Goal: Task Accomplishment & Management: Manage account settings

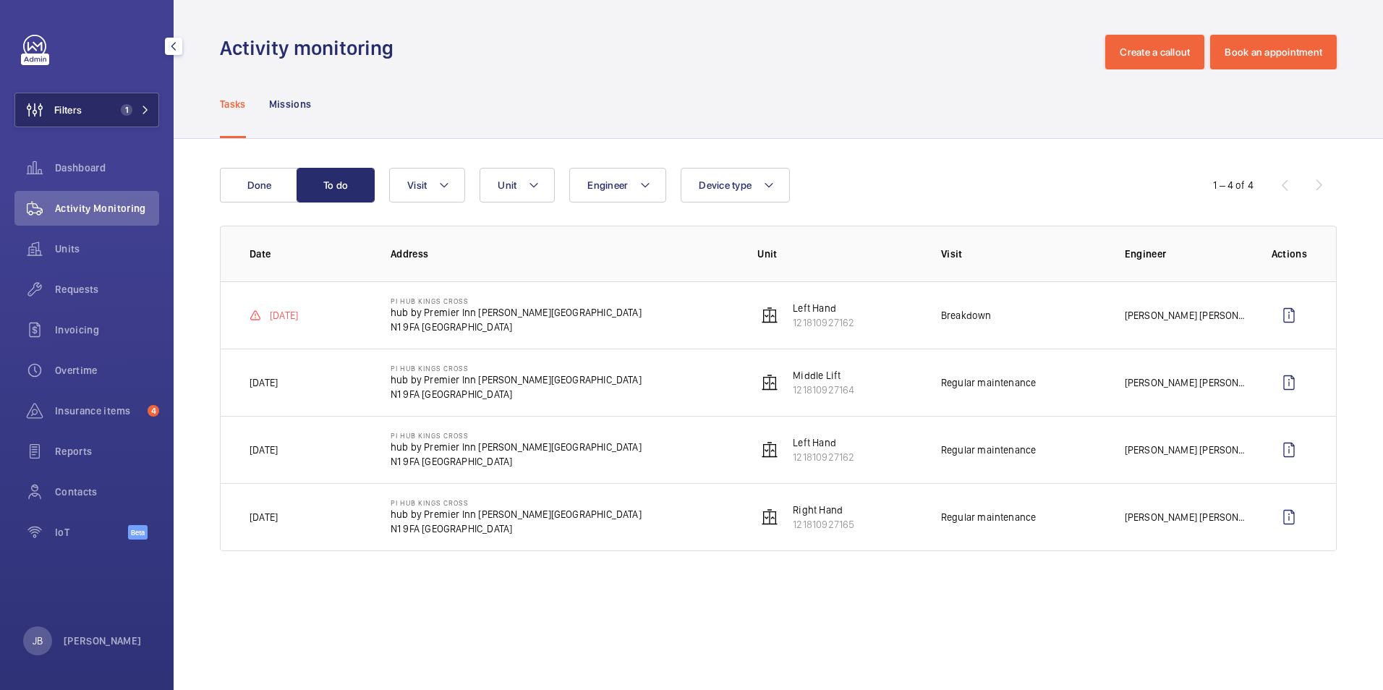
click at [75, 112] on span "Filters" at bounding box center [67, 110] width 27 height 14
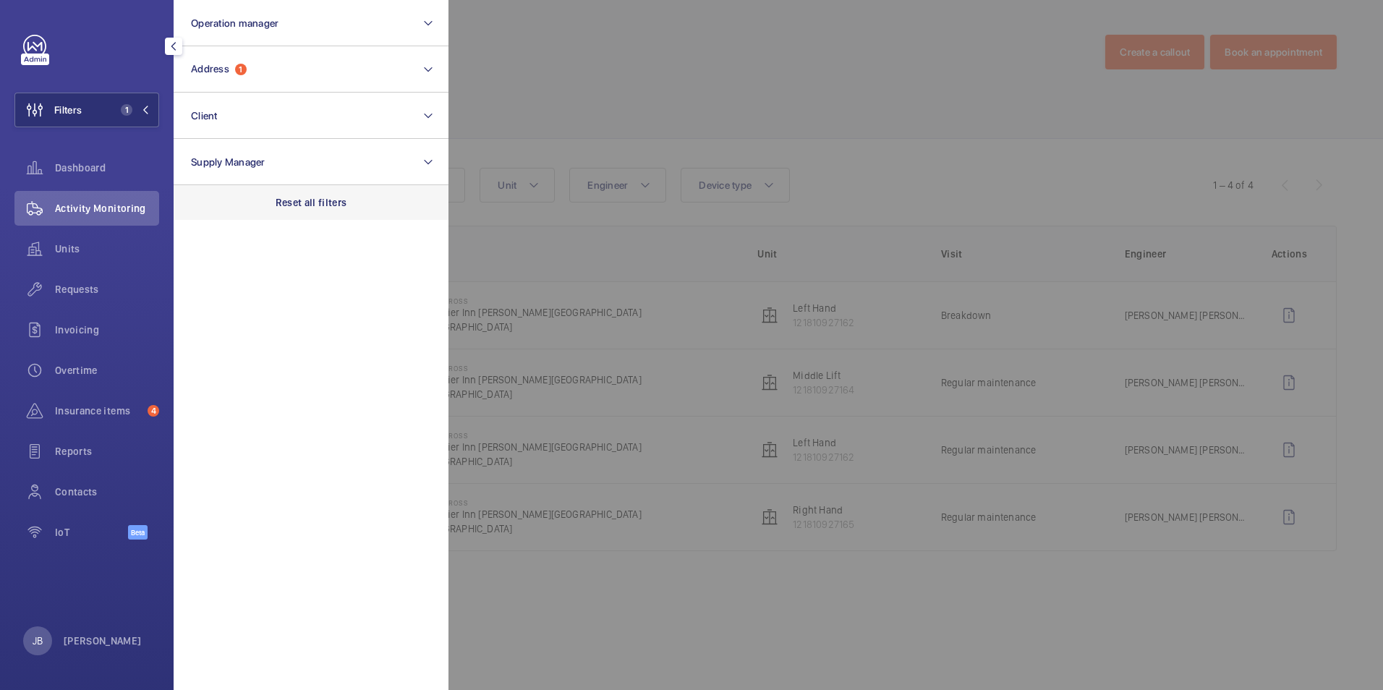
click at [300, 195] on div "Reset all filters" at bounding box center [311, 202] width 275 height 35
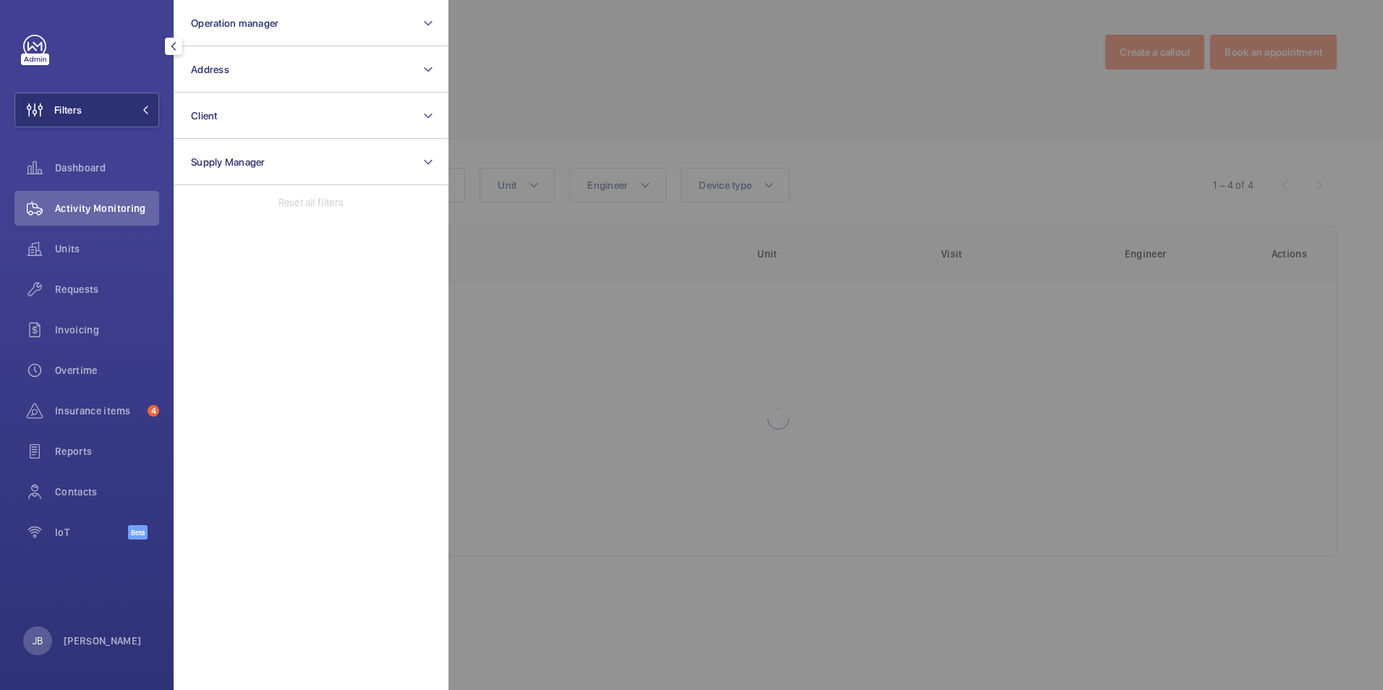
click at [695, 17] on div at bounding box center [1140, 345] width 1383 height 690
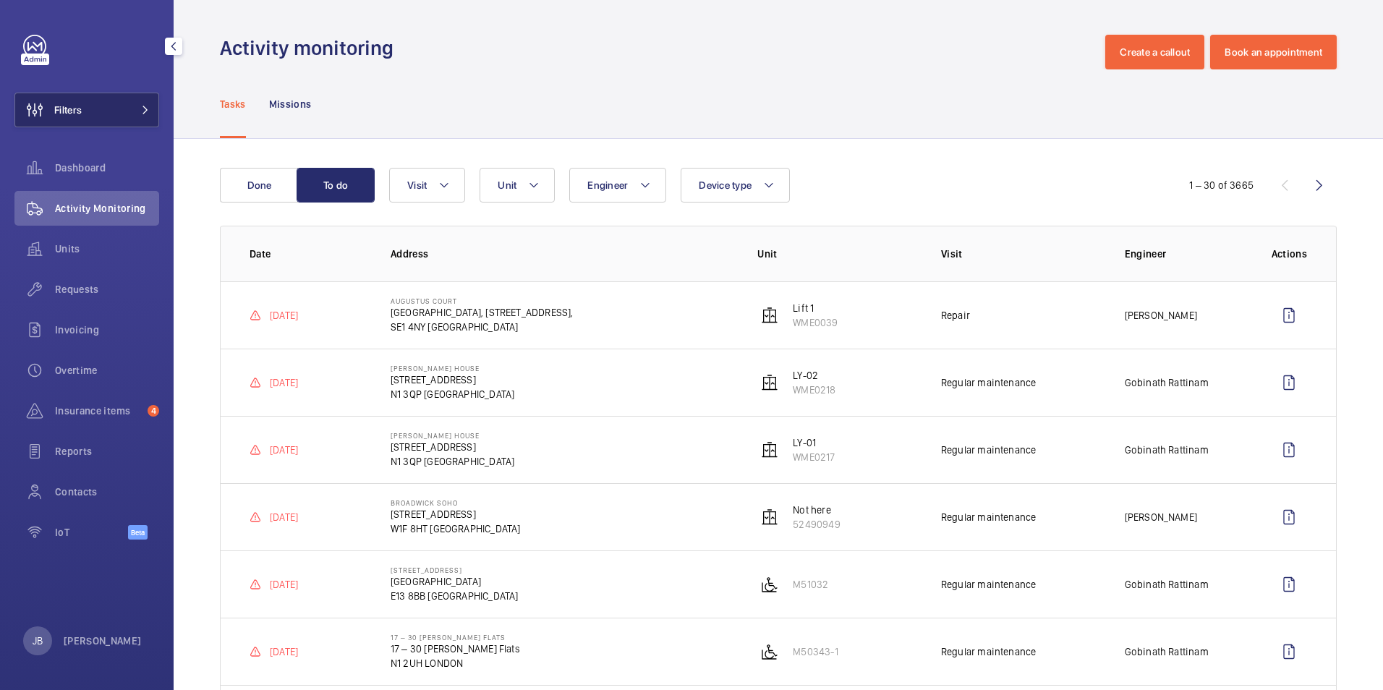
click at [120, 106] on button "Filters" at bounding box center [86, 110] width 145 height 35
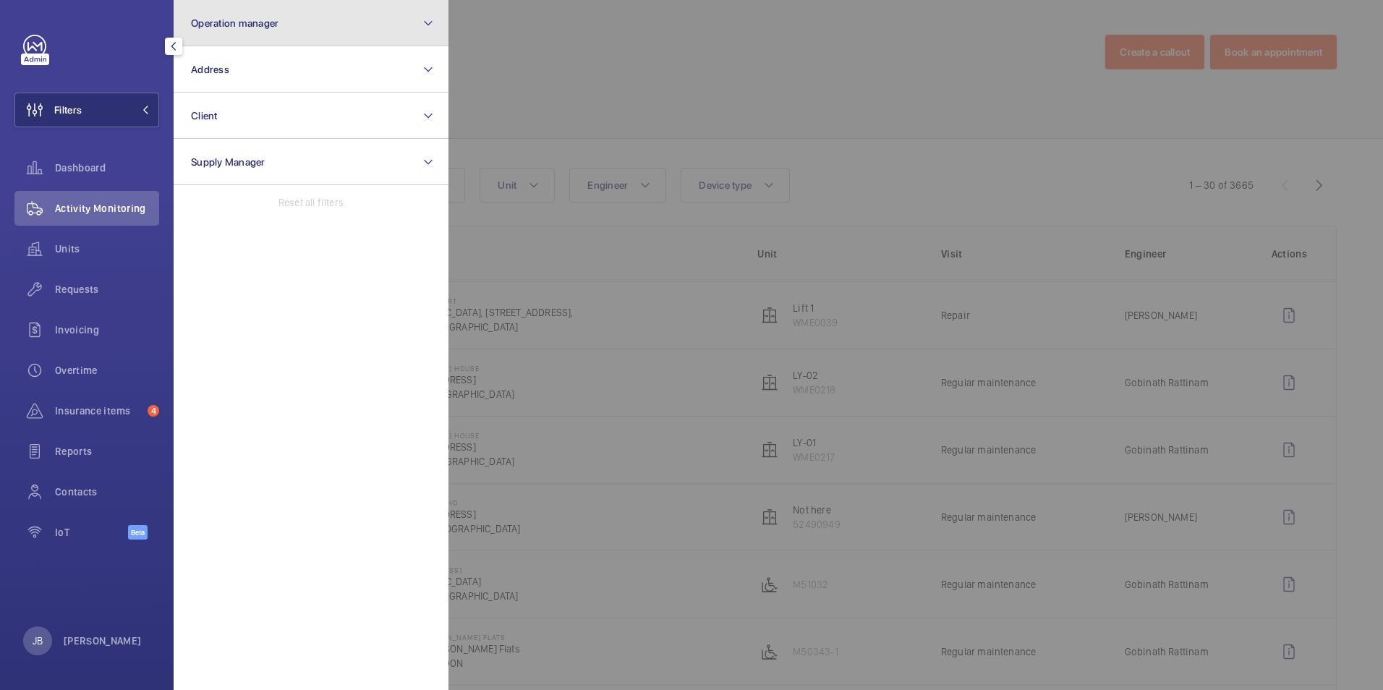
click at [344, 25] on button "Operation manager" at bounding box center [311, 23] width 275 height 46
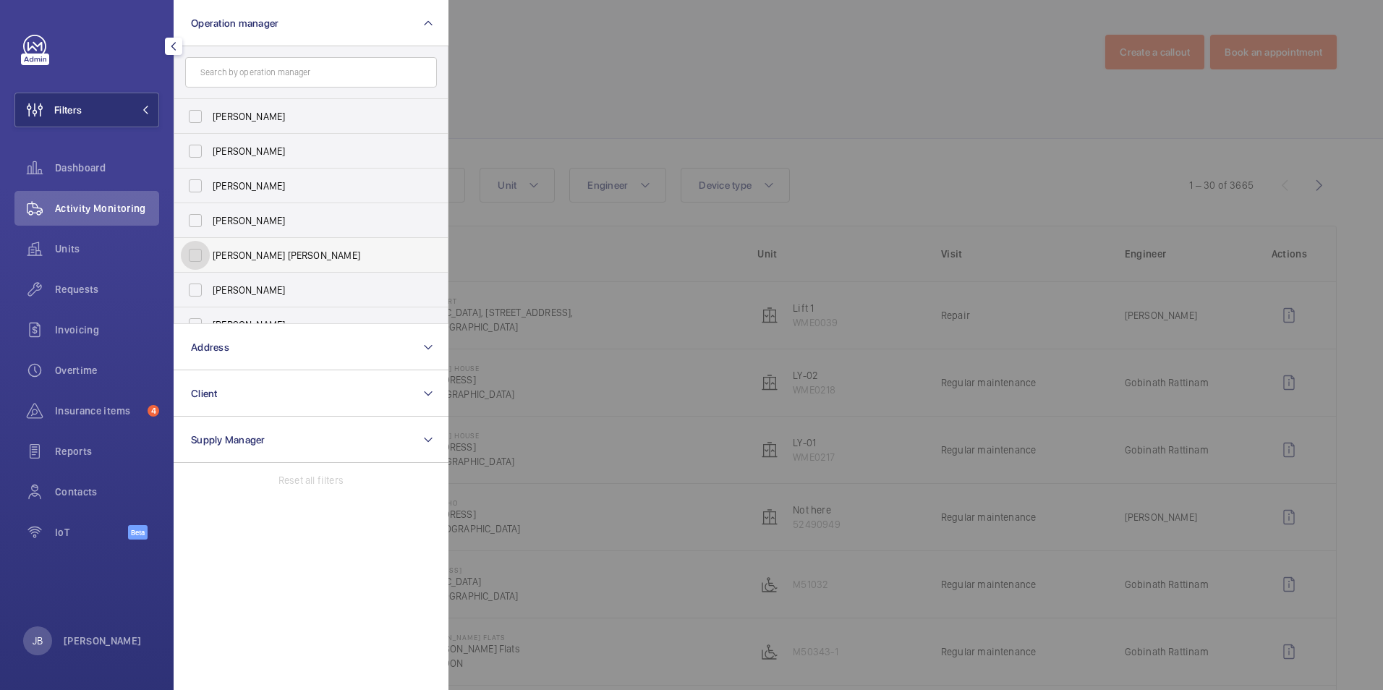
click at [205, 252] on input "[PERSON_NAME] [PERSON_NAME]" at bounding box center [195, 255] width 29 height 29
checkbox input "true"
click at [608, 35] on div at bounding box center [1140, 345] width 1383 height 690
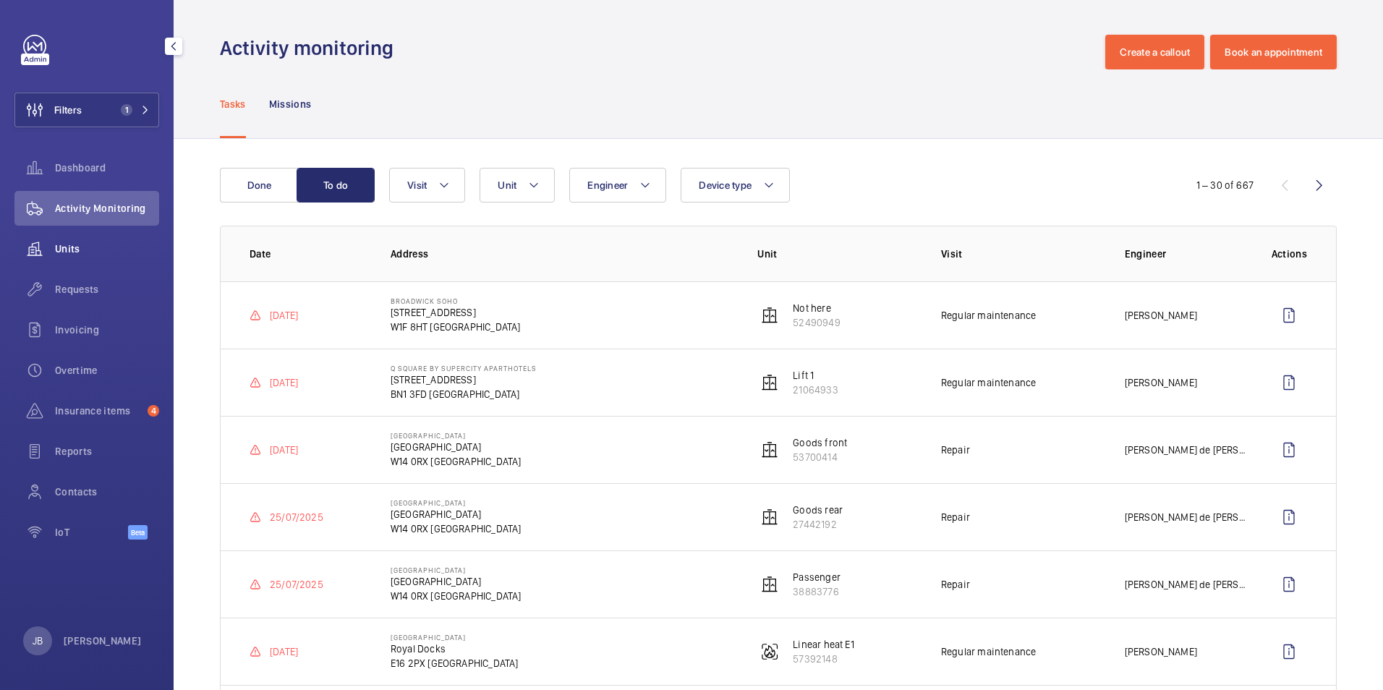
click at [90, 245] on span "Units" at bounding box center [107, 249] width 104 height 14
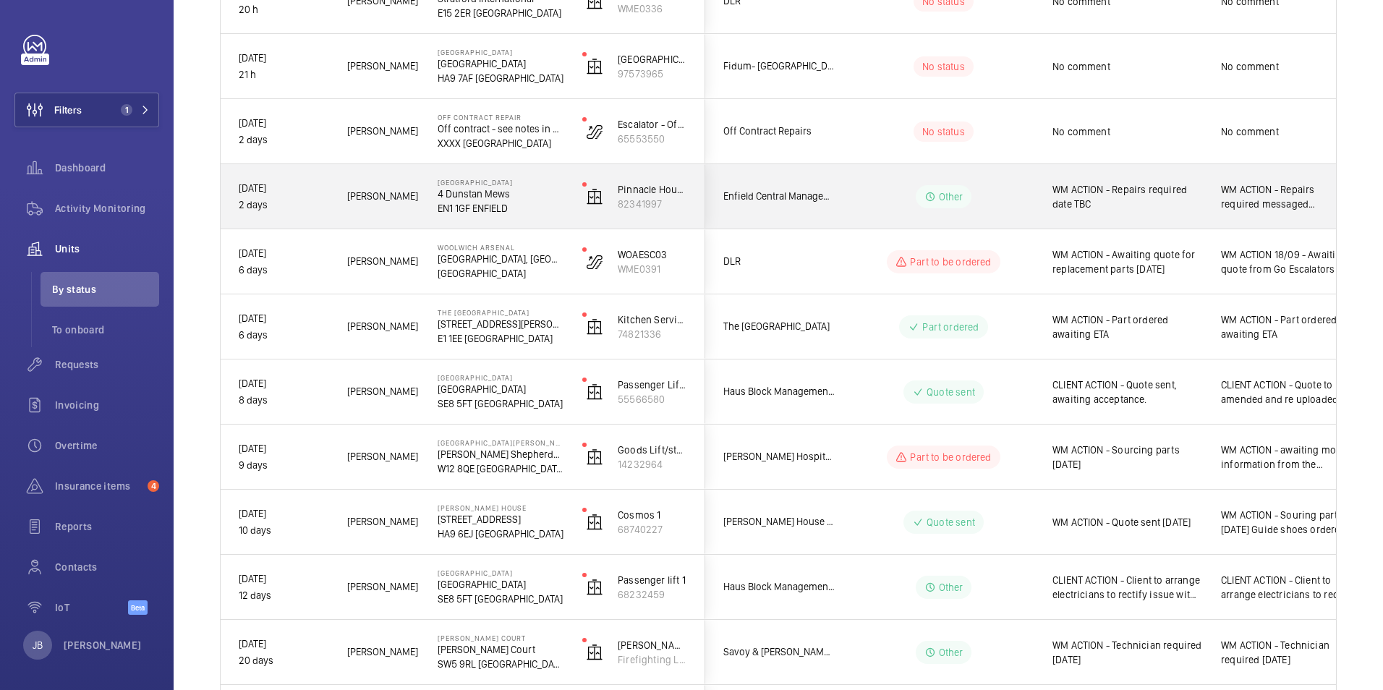
scroll to position [72, 0]
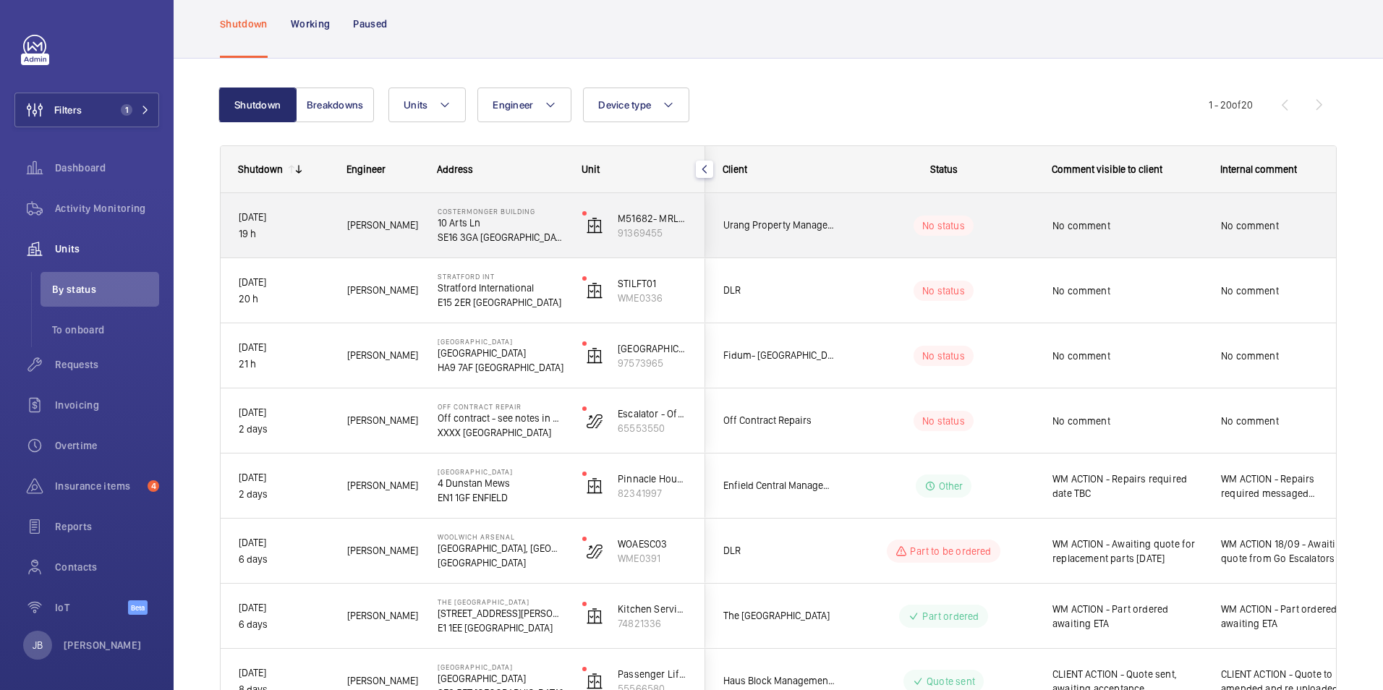
click at [841, 226] on div "No status" at bounding box center [935, 225] width 198 height 49
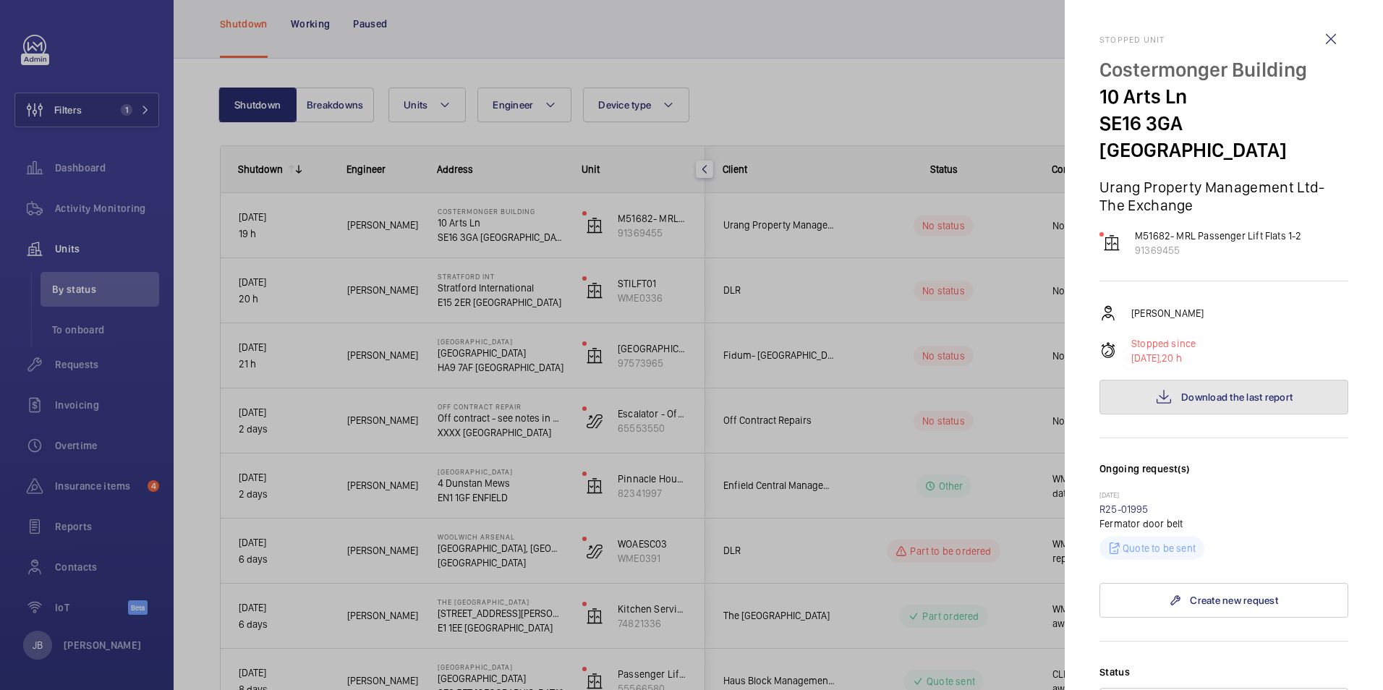
click at [1259, 391] on span "Download the last report" at bounding box center [1237, 397] width 111 height 12
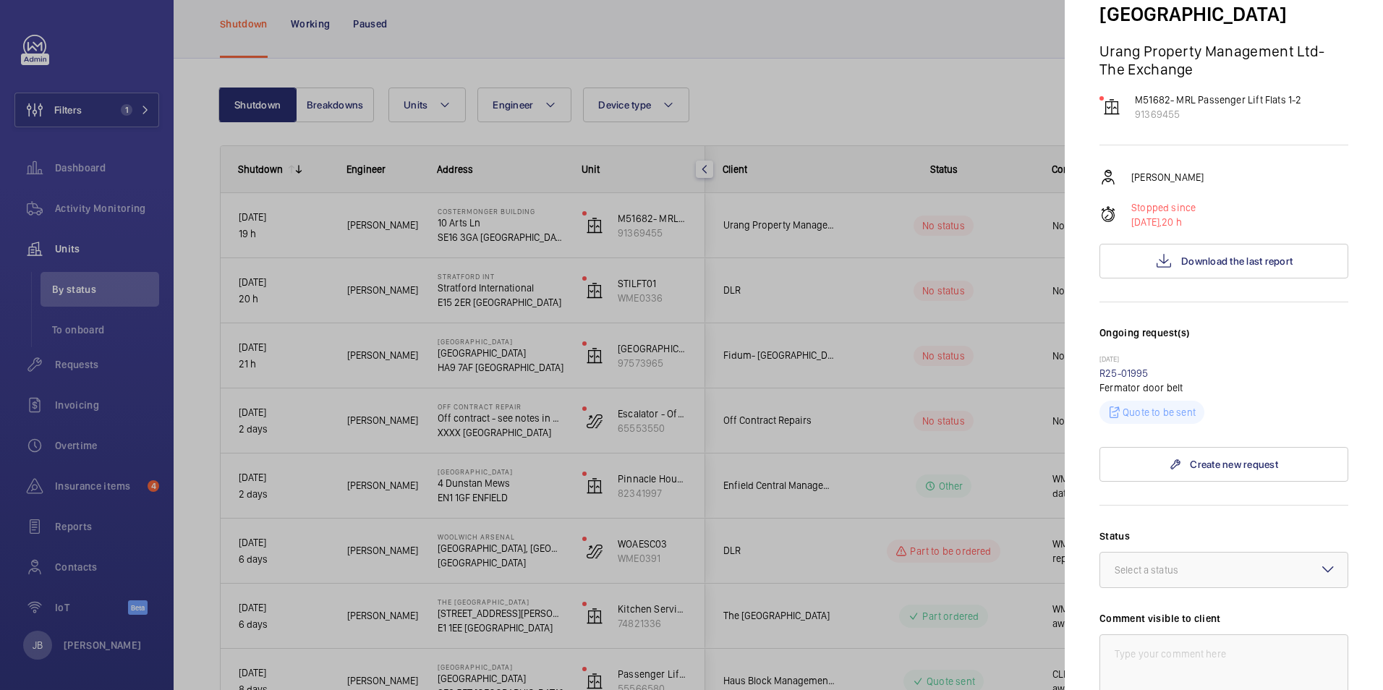
scroll to position [289, 0]
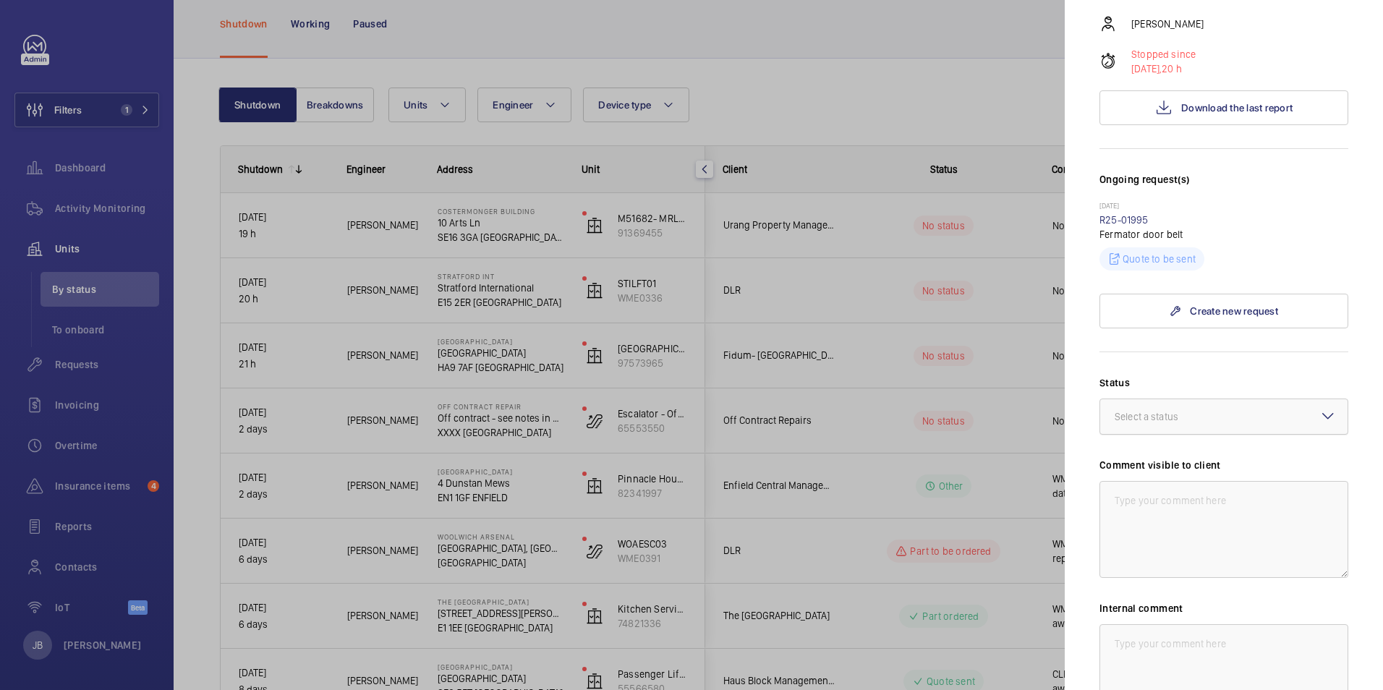
click at [1224, 403] on div at bounding box center [1224, 416] width 247 height 35
click at [1153, 578] on span "Other" at bounding box center [1224, 585] width 219 height 14
click at [1152, 494] on textarea at bounding box center [1224, 529] width 249 height 97
drag, startPoint x: 1116, startPoint y: 470, endPoint x: 1318, endPoint y: 473, distance: 201.9
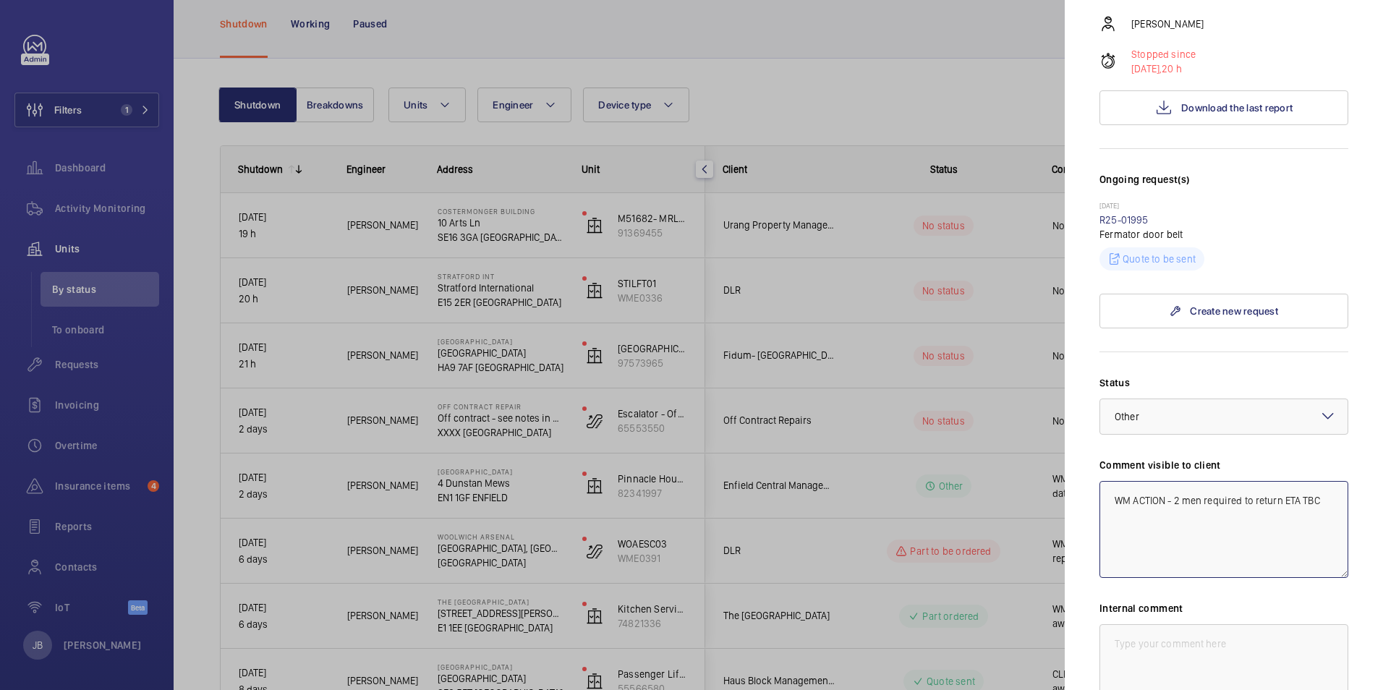
click at [1318, 481] on textarea "WM ACTION - 2 men required to return ETA TBC" at bounding box center [1224, 529] width 249 height 97
type textarea "WM ACTION - 2 men required to return ETA TBC"
click at [1183, 624] on textarea at bounding box center [1224, 672] width 249 height 97
paste textarea "WM ACTION - 2 men required to return ETA TBC"
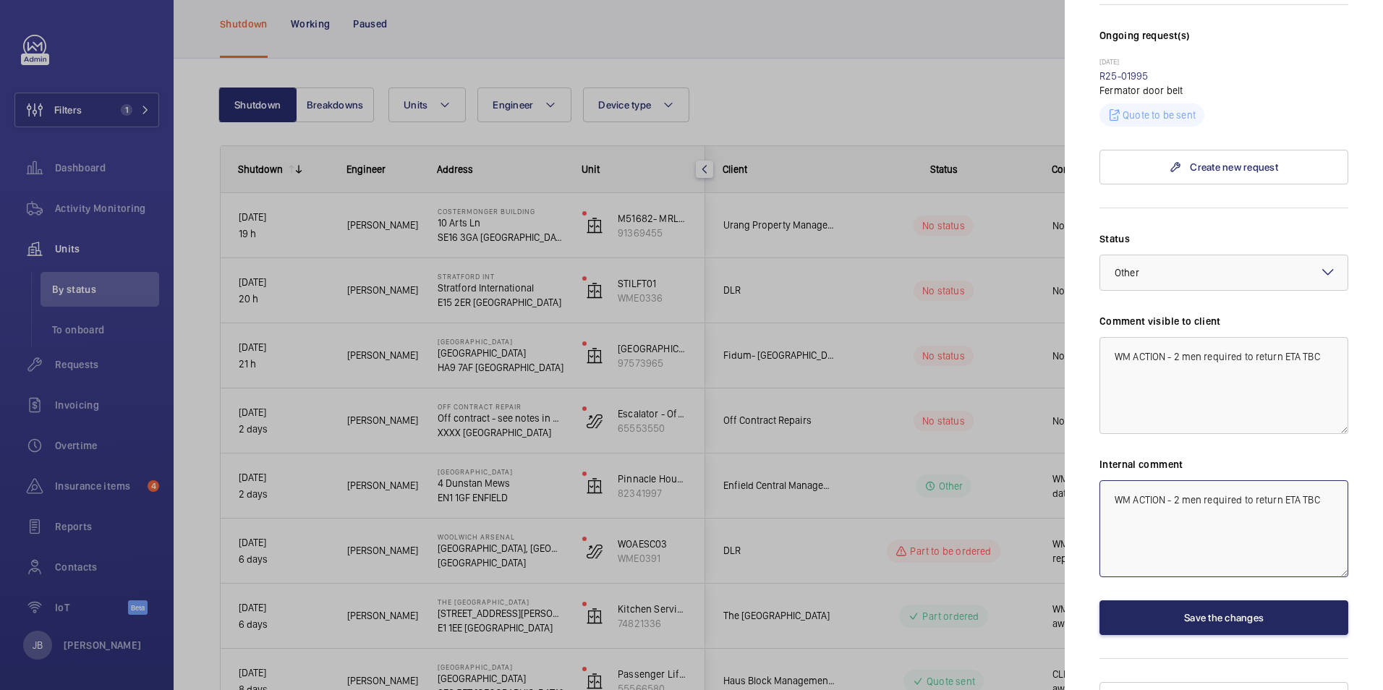
type textarea "WM ACTION - 2 men required to return ETA TBC"
click at [1185, 601] on button "Save the changes" at bounding box center [1224, 618] width 249 height 35
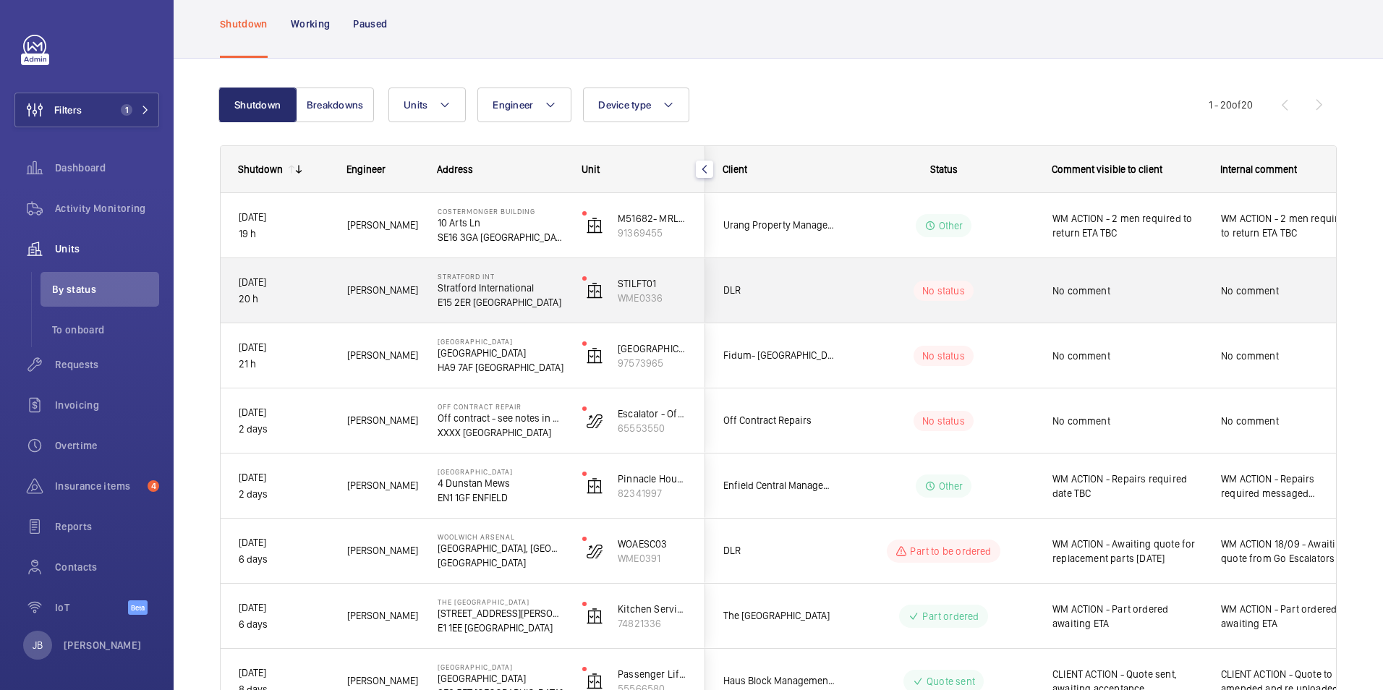
click at [1004, 279] on div "No status" at bounding box center [935, 290] width 198 height 49
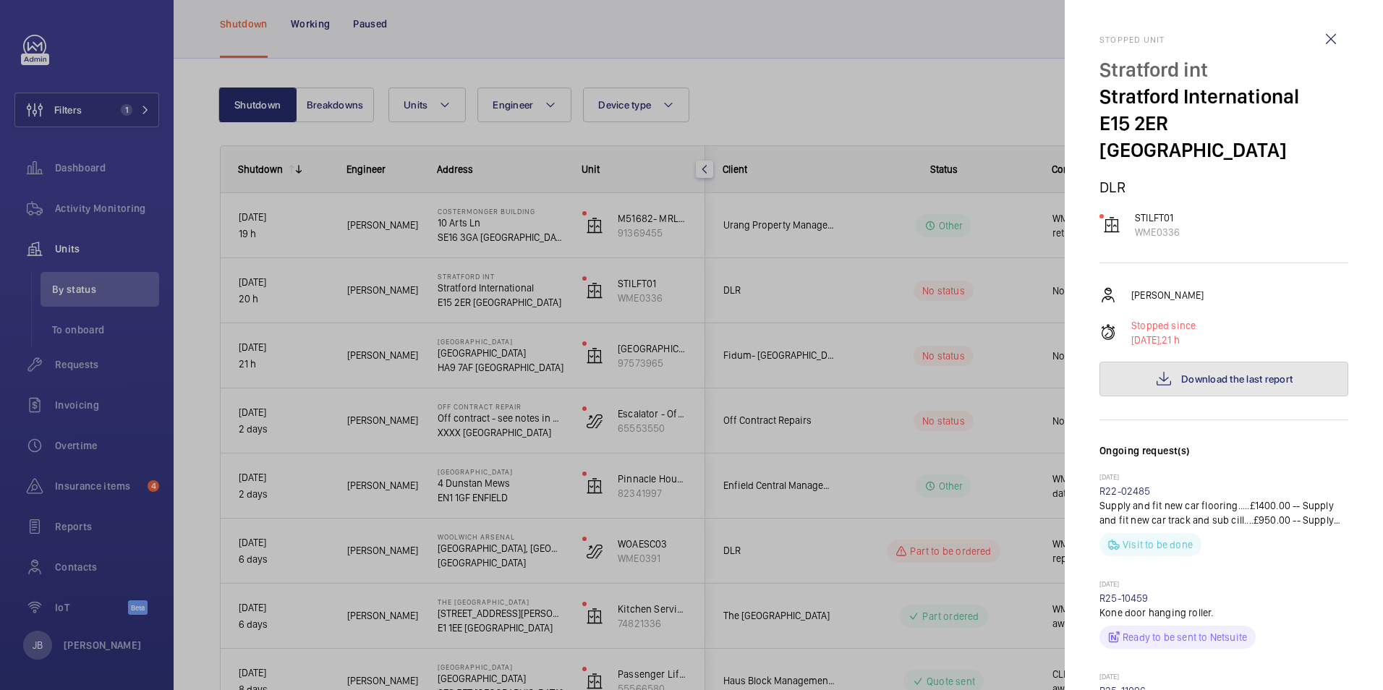
click at [1240, 373] on span "Download the last report" at bounding box center [1237, 379] width 111 height 12
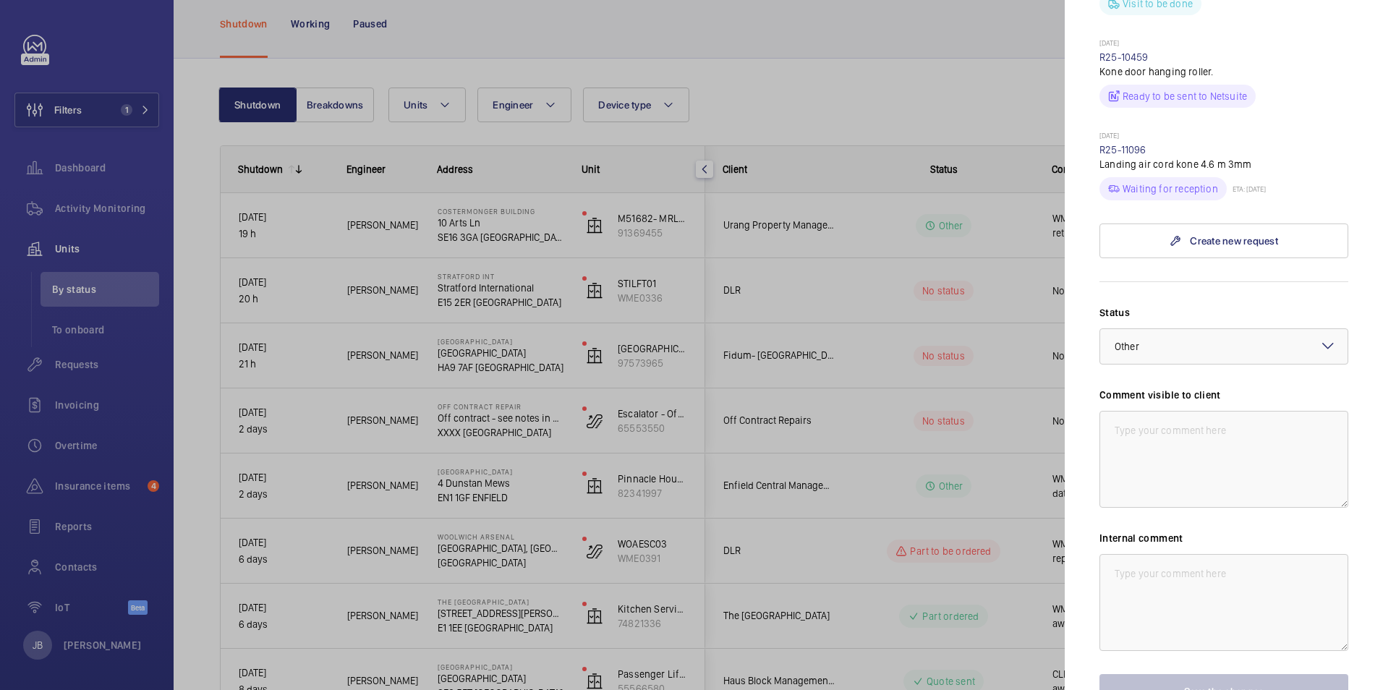
scroll to position [579, 0]
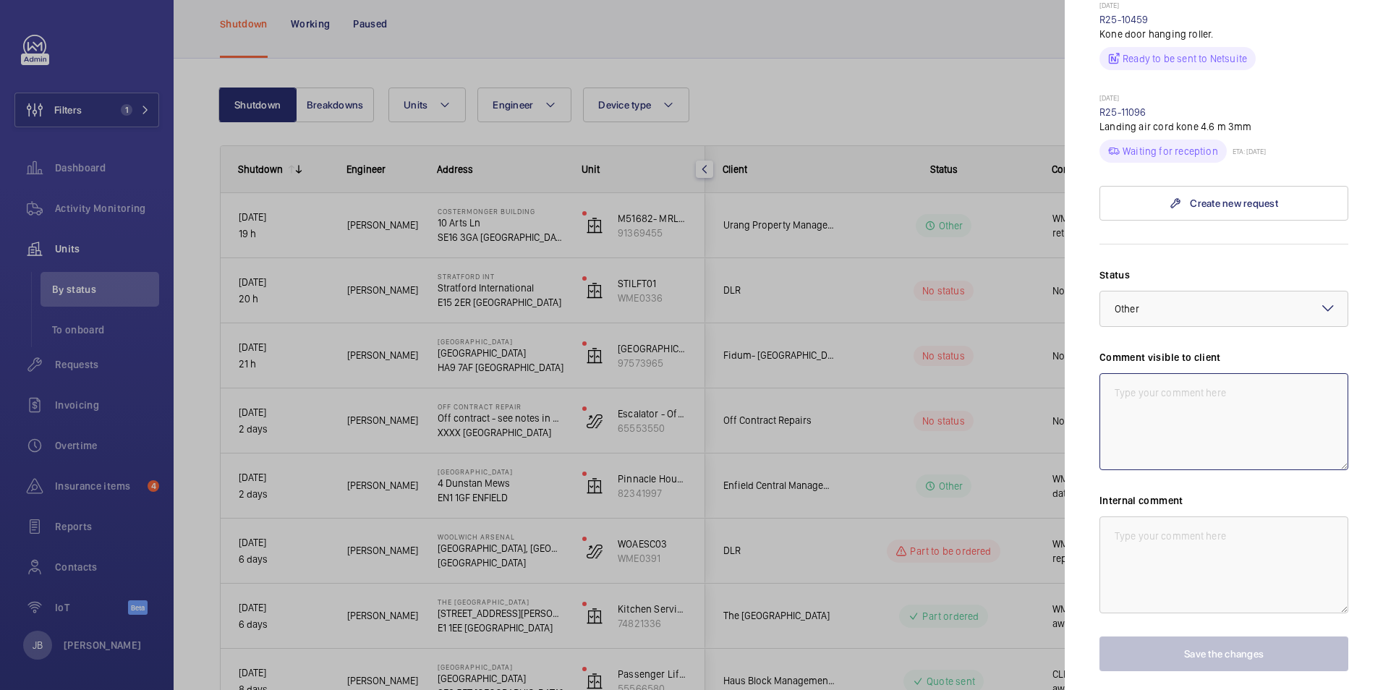
click at [1236, 404] on textarea at bounding box center [1224, 421] width 249 height 97
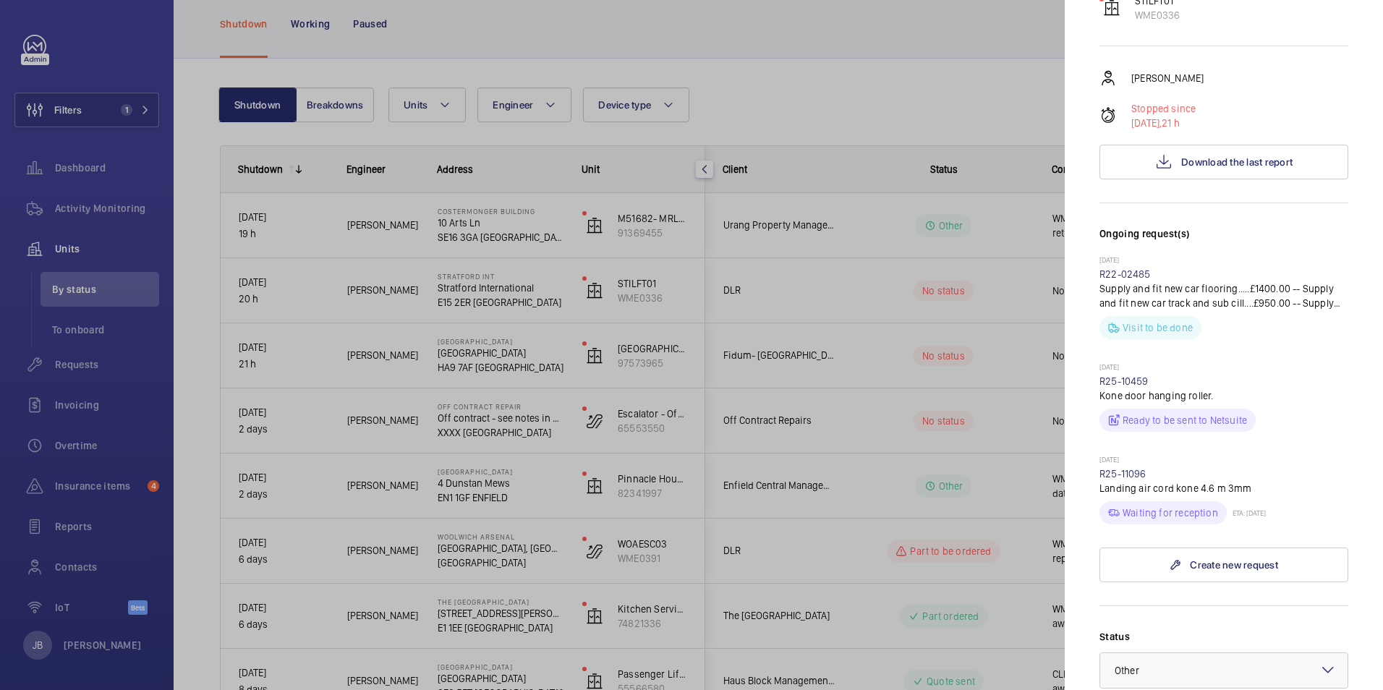
scroll to position [0, 0]
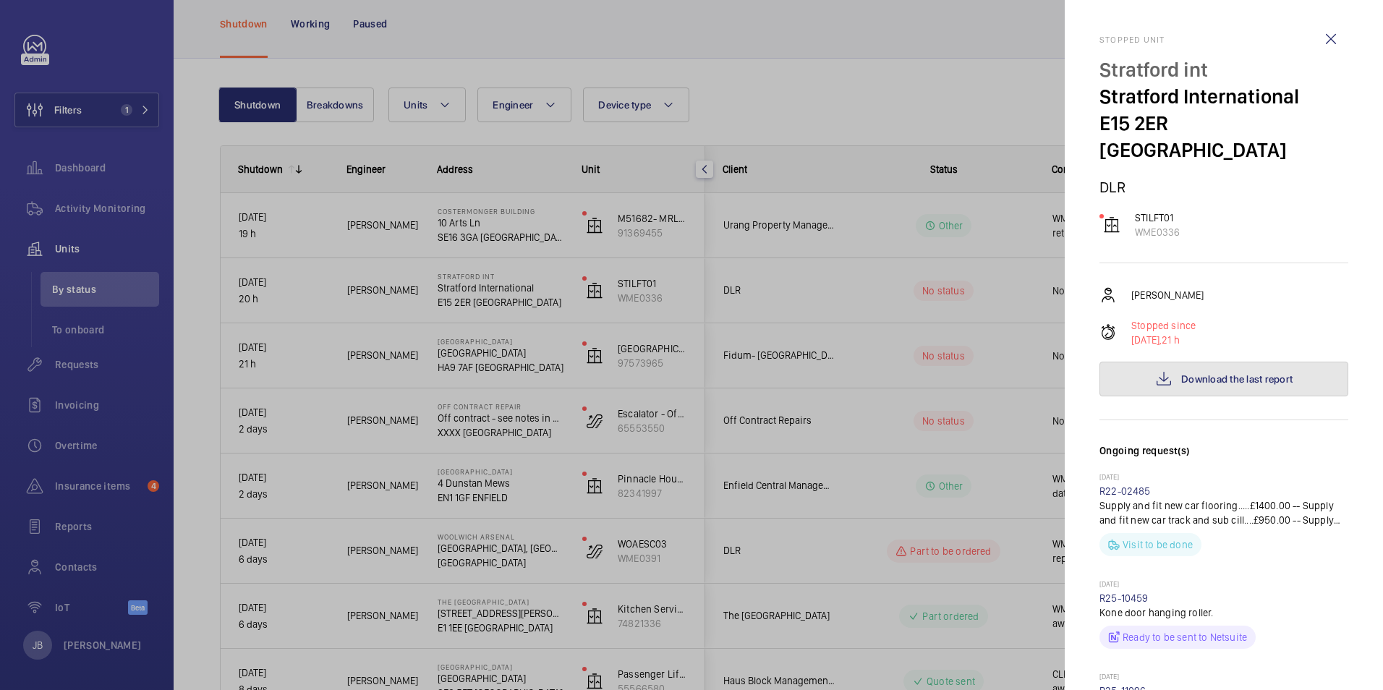
click at [1187, 373] on span "Download the last report" at bounding box center [1237, 379] width 111 height 12
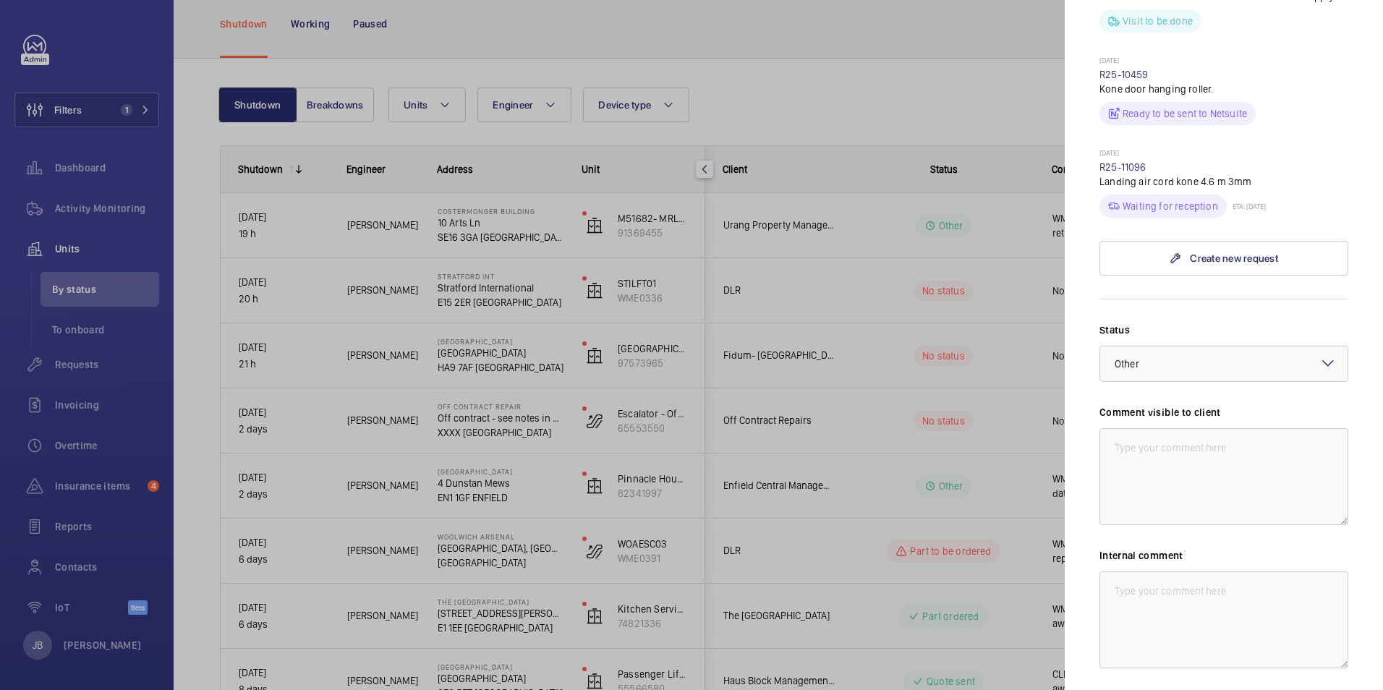
scroll to position [615, 0]
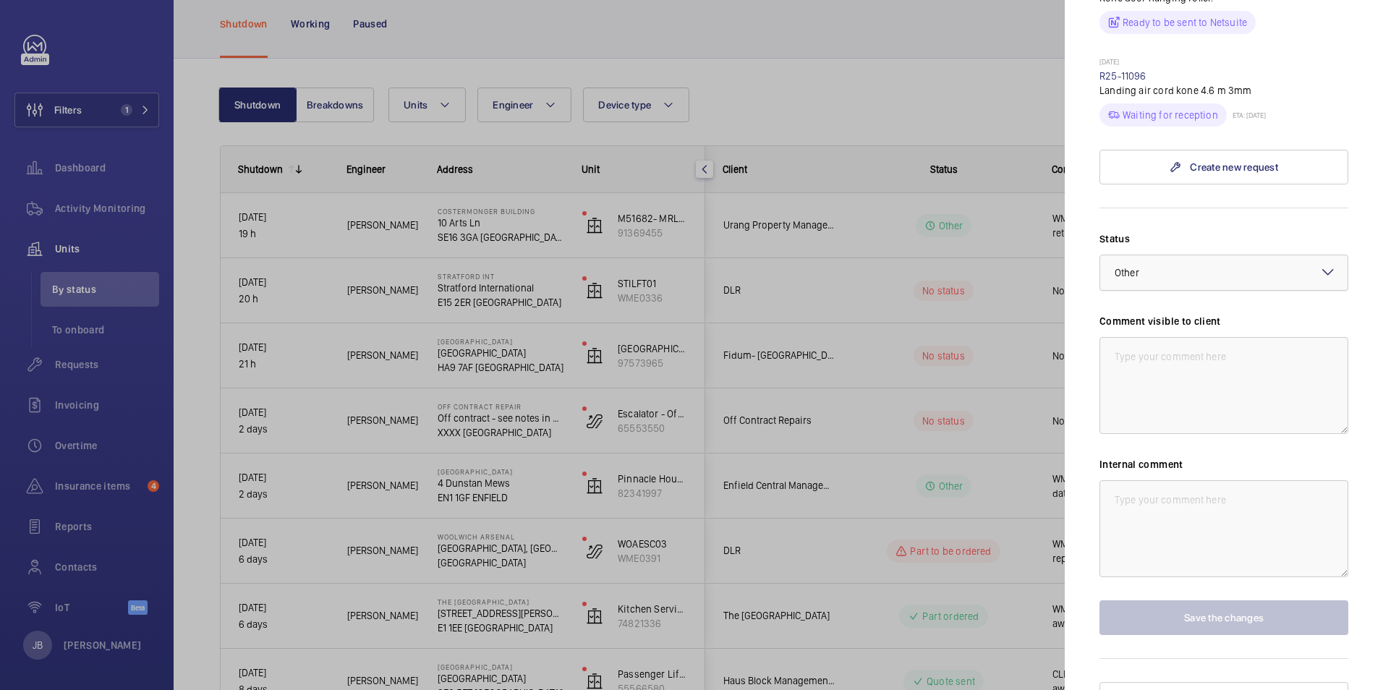
click at [1237, 255] on div at bounding box center [1224, 272] width 247 height 35
click at [1197, 434] on span "Other" at bounding box center [1218, 441] width 207 height 14
click at [1221, 255] on div at bounding box center [1224, 272] width 247 height 35
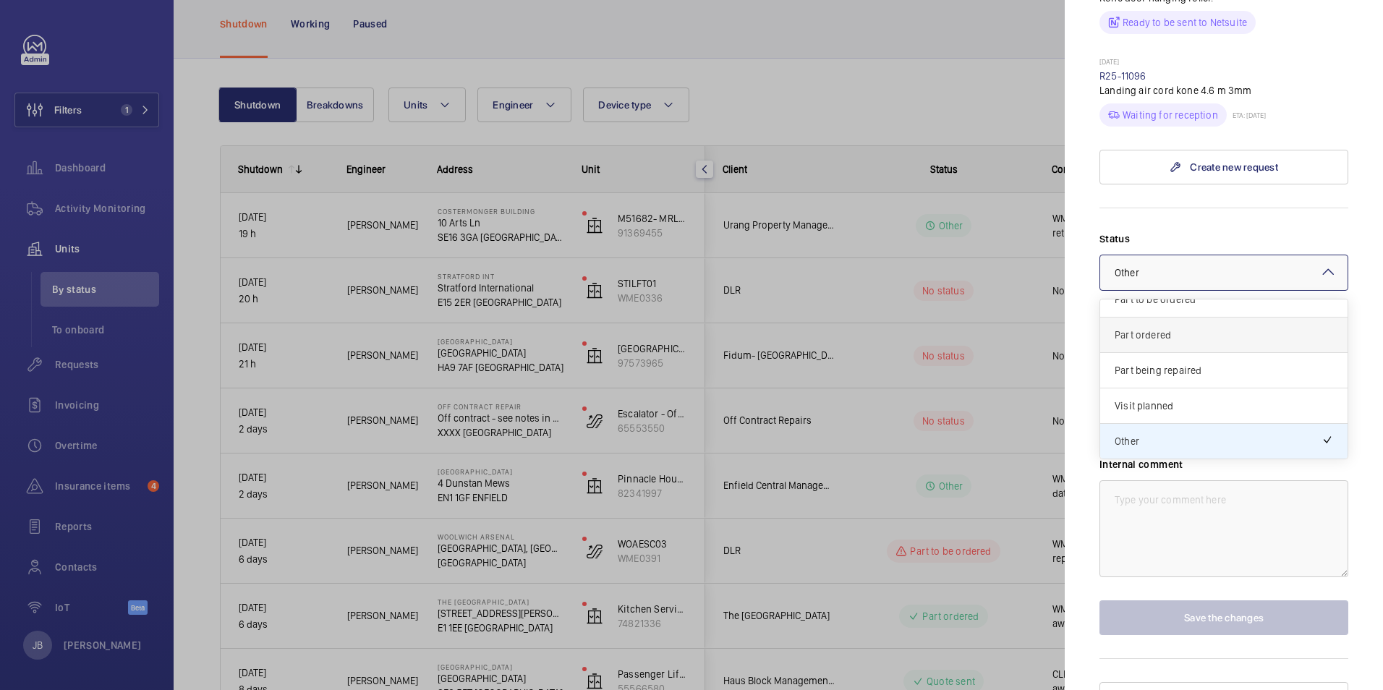
click at [1181, 328] on span "Part ordered" at bounding box center [1224, 335] width 219 height 14
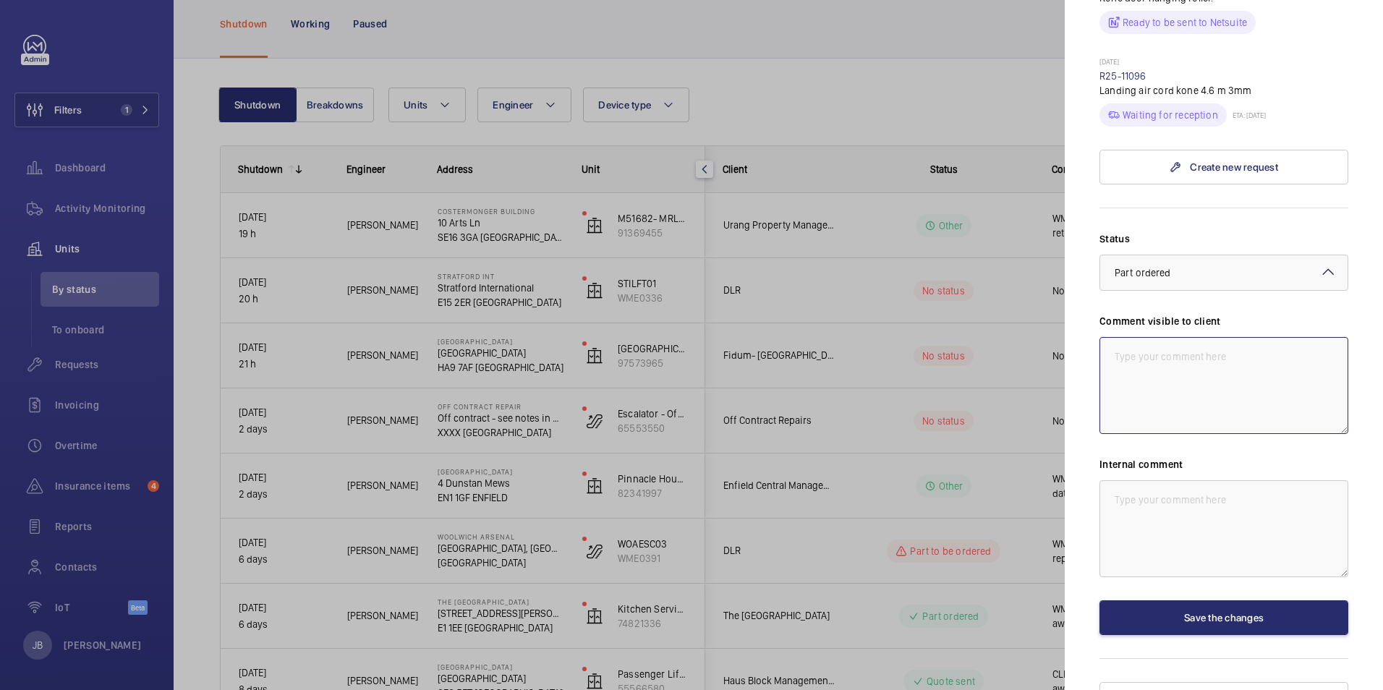
click at [1153, 337] on textarea at bounding box center [1224, 385] width 249 height 97
click at [1140, 337] on textarea "WM-ACTION" at bounding box center [1224, 385] width 249 height 97
click at [1183, 348] on textarea "WM ACTION" at bounding box center [1224, 385] width 249 height 97
paste textarea "d umd contactor and timer relay"
click at [1180, 337] on textarea "WM ACTION - d umd contactor and timer relay" at bounding box center [1224, 385] width 249 height 97
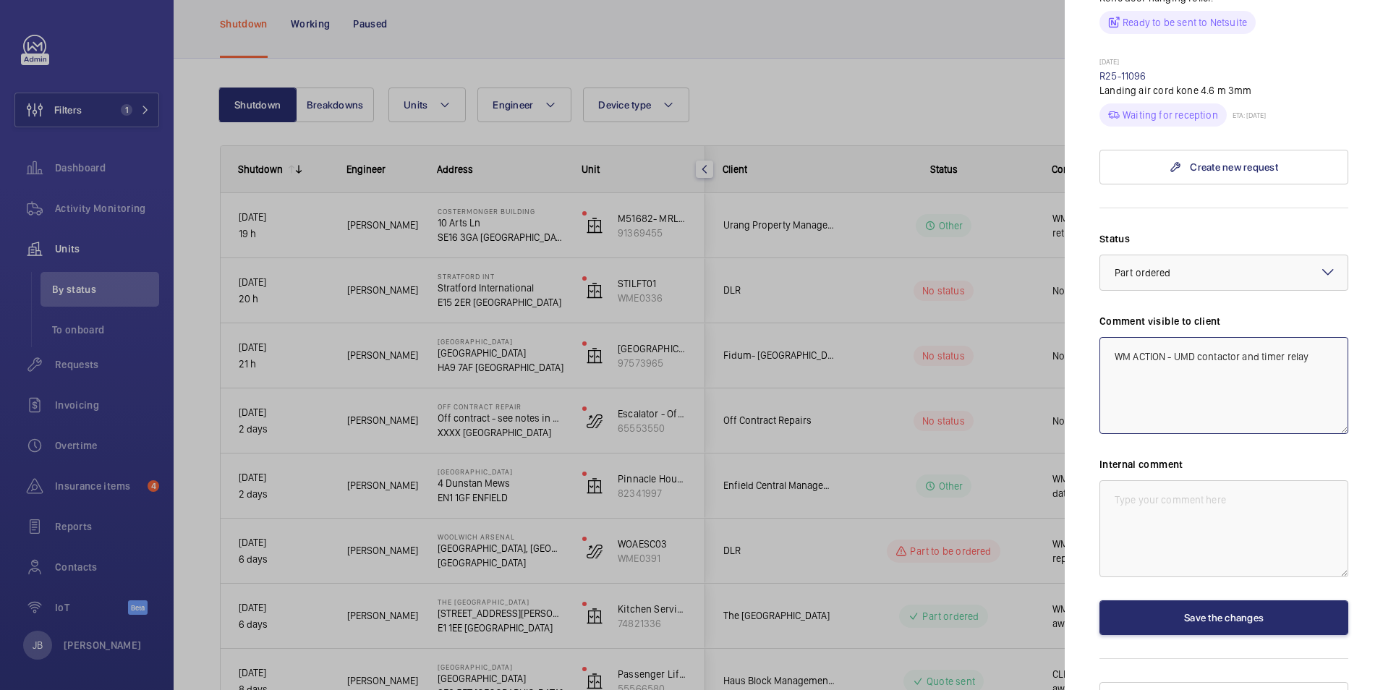
click at [1313, 337] on textarea "WM ACTION - UMD contactor and timer relay" at bounding box center [1224, 385] width 249 height 97
drag, startPoint x: 1220, startPoint y: 344, endPoint x: 1089, endPoint y: 326, distance: 132.1
click at [1089, 326] on mat-sidenav "Stopped unit [GEOGRAPHIC_DATA] int [GEOGRAPHIC_DATA] [GEOGRAPHIC_DATA] DLR STIL…" at bounding box center [1224, 345] width 318 height 690
type textarea "WM ACTION - UMD contactor and timer relay required parts on order"
click at [1191, 480] on textarea at bounding box center [1224, 528] width 249 height 97
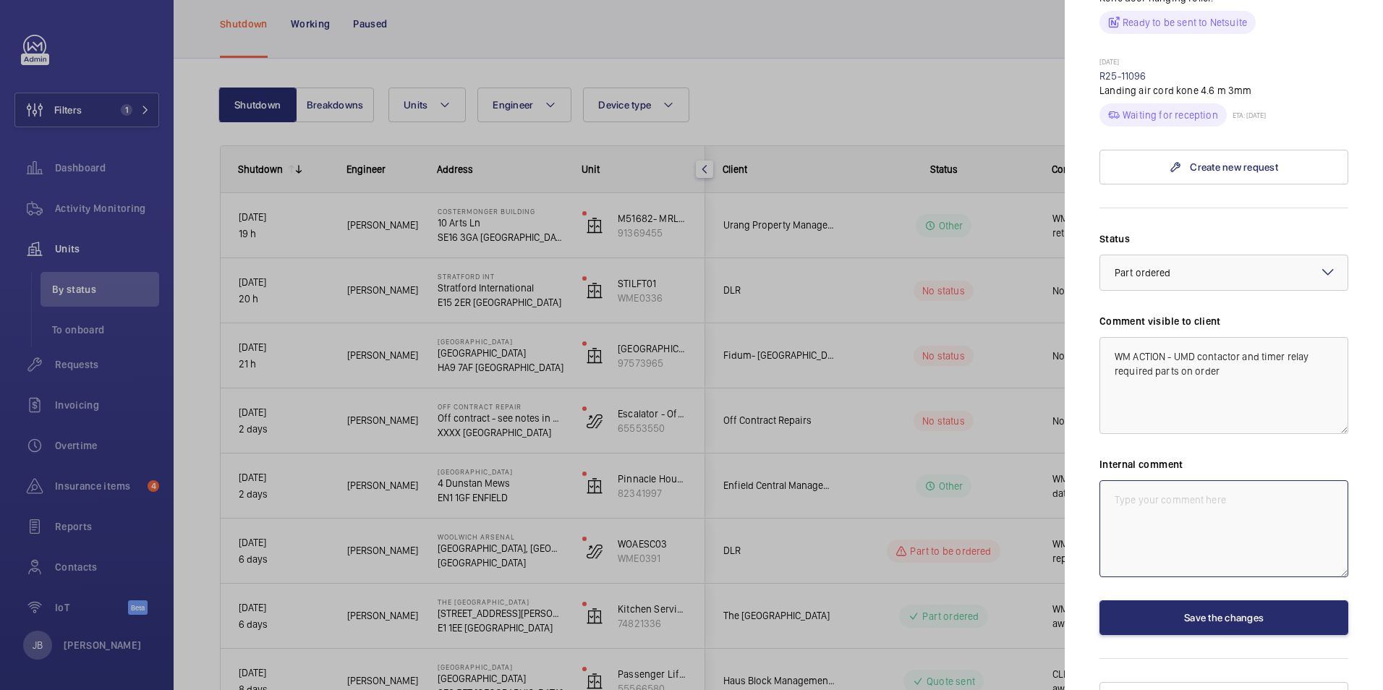
paste textarea "WM ACTION - UMD contactor and timer relay required parts on order"
type textarea "WM ACTION - UMD contactor and timer relay required parts on order"
click at [1216, 601] on button "Save the changes" at bounding box center [1224, 618] width 249 height 35
